Goal: Task Accomplishment & Management: Use online tool/utility

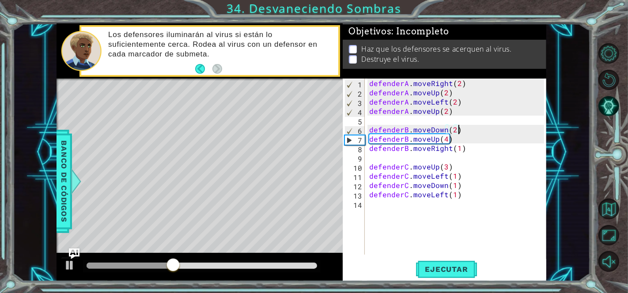
click at [446, 111] on div "defenderA . moveRight ( 2 ) defenderA . moveUp ( 2 ) defenderA . moveLeft ( 2 )…" at bounding box center [457, 176] width 181 height 195
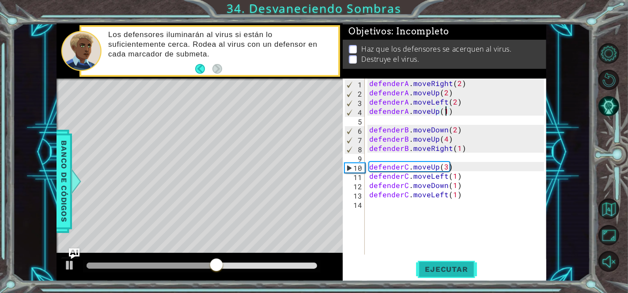
click at [435, 270] on span "Ejecutar" at bounding box center [446, 269] width 61 height 9
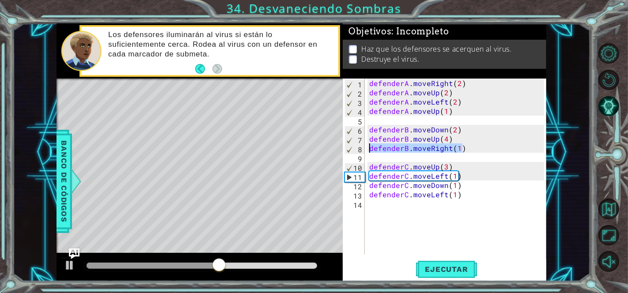
drag, startPoint x: 463, startPoint y: 148, endPoint x: 368, endPoint y: 146, distance: 94.5
click at [368, 146] on div "defenderA . moveRight ( 2 ) defenderA . moveUp ( 2 ) defenderA . moveLeft ( 2 )…" at bounding box center [457, 176] width 181 height 195
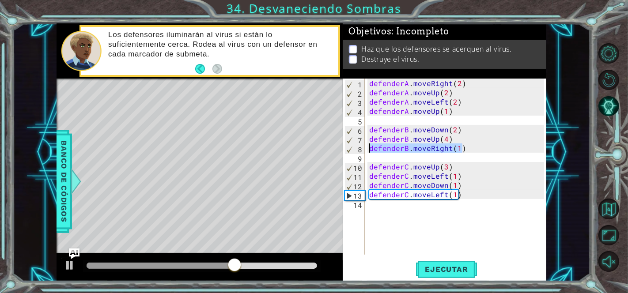
click at [467, 129] on div "defenderA . moveRight ( 2 ) defenderA . moveUp ( 2 ) defenderA . moveLeft ( 2 )…" at bounding box center [457, 176] width 181 height 195
type textarea "defenderB.moveDown(2)"
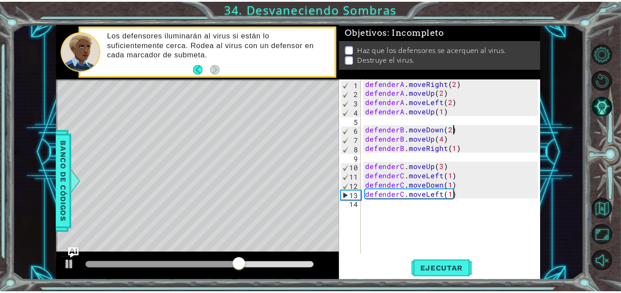
scroll to position [0, 0]
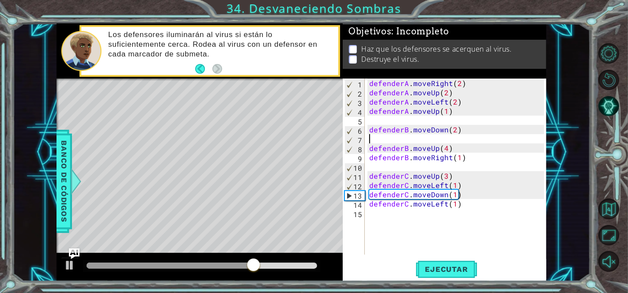
paste textarea "defenderB.moveRight(1)"
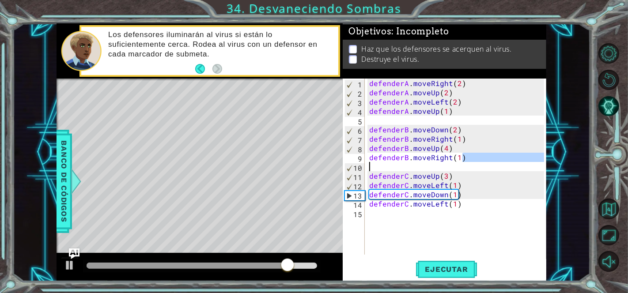
drag, startPoint x: 464, startPoint y: 159, endPoint x: 451, endPoint y: 171, distance: 17.5
click at [451, 171] on div "defenderA . moveRight ( 2 ) defenderA . moveUp ( 2 ) defenderA . moveLeft ( 2 )…" at bounding box center [457, 176] width 181 height 195
type textarea "defenderB.moveRight(1)"
click at [463, 277] on button "Ejecutar" at bounding box center [446, 269] width 61 height 20
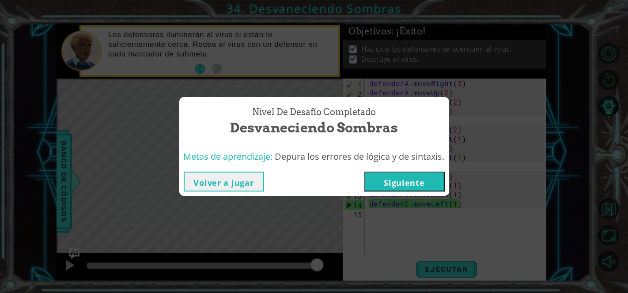
click at [418, 181] on button "Siguiente" at bounding box center [404, 182] width 80 height 20
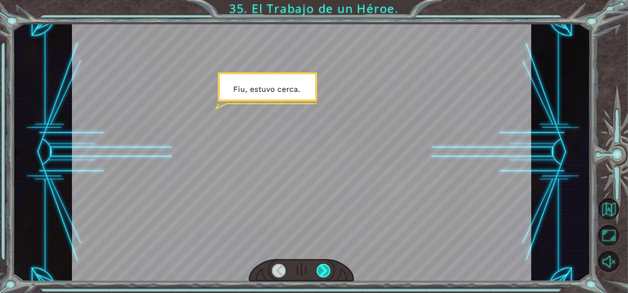
click at [324, 275] on div at bounding box center [324, 271] width 15 height 14
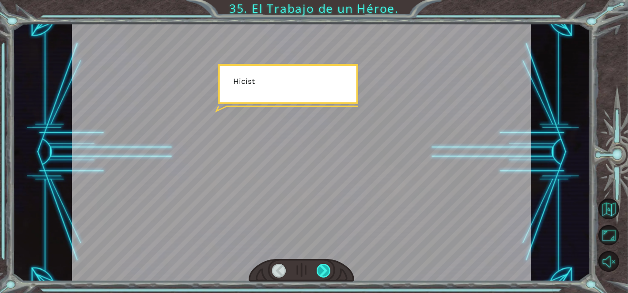
click at [324, 275] on div at bounding box center [324, 271] width 15 height 14
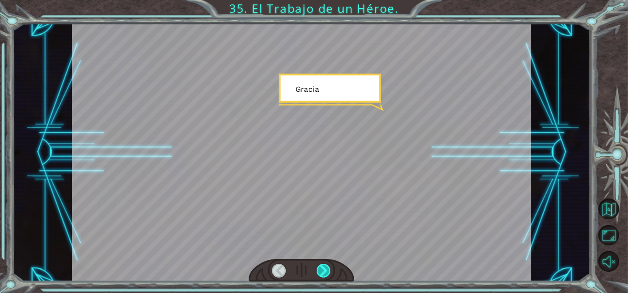
click at [324, 275] on div at bounding box center [324, 271] width 15 height 14
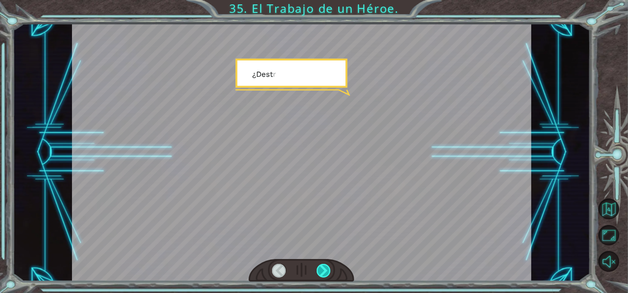
click at [324, 275] on div at bounding box center [324, 271] width 15 height 14
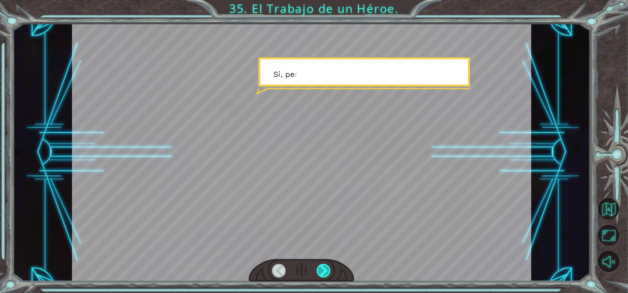
click at [324, 275] on div at bounding box center [324, 271] width 15 height 14
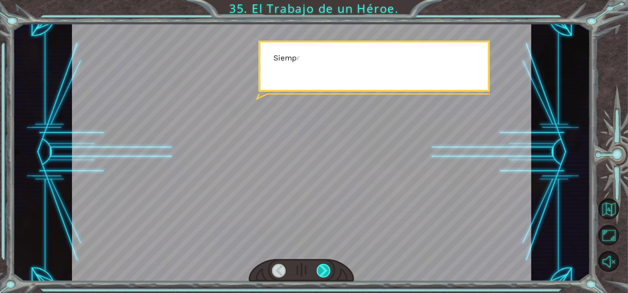
click at [324, 275] on div at bounding box center [324, 271] width 15 height 14
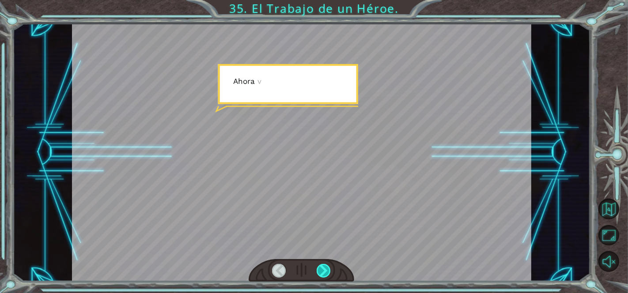
click at [324, 275] on div at bounding box center [324, 271] width 15 height 14
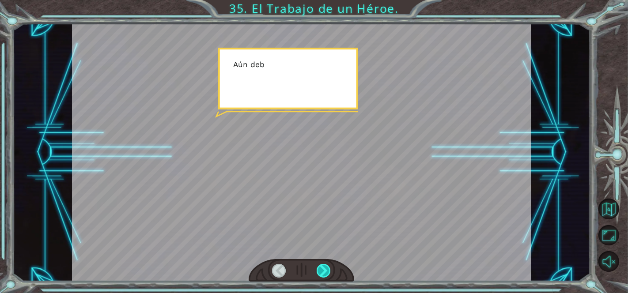
click at [324, 275] on div at bounding box center [324, 271] width 15 height 14
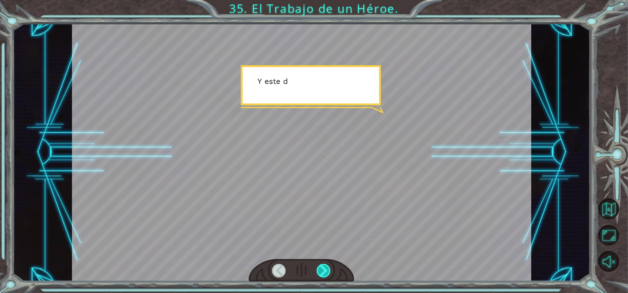
click at [324, 275] on div at bounding box center [324, 271] width 15 height 14
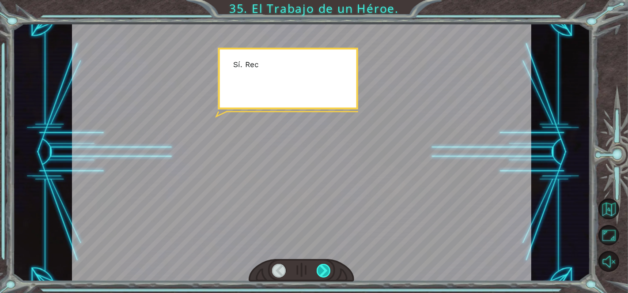
click at [324, 275] on div at bounding box center [324, 271] width 15 height 14
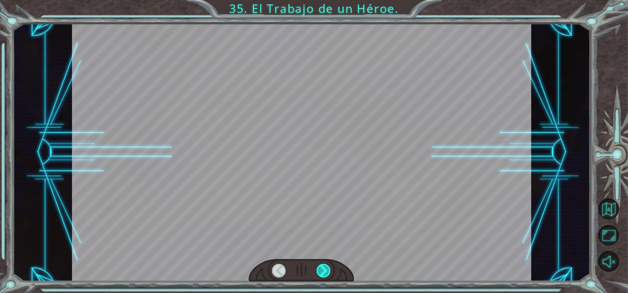
click at [324, 275] on div at bounding box center [324, 271] width 15 height 14
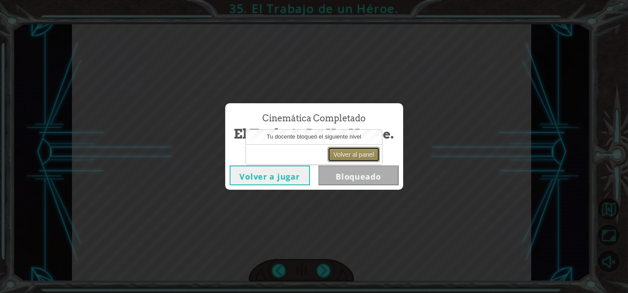
click at [354, 153] on button "Volver al panel" at bounding box center [354, 154] width 52 height 15
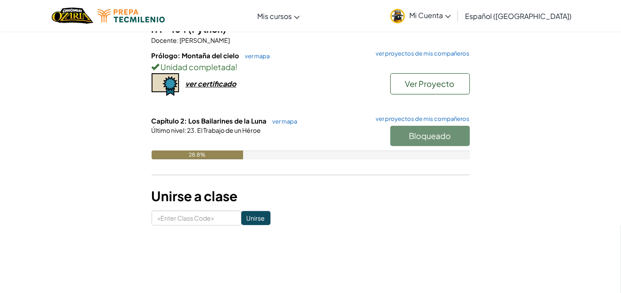
scroll to position [122, 0]
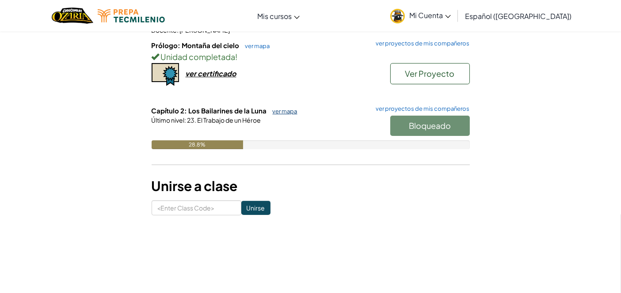
click at [280, 113] on link "ver mapa" at bounding box center [282, 111] width 29 height 7
